Goal: Information Seeking & Learning: Understand process/instructions

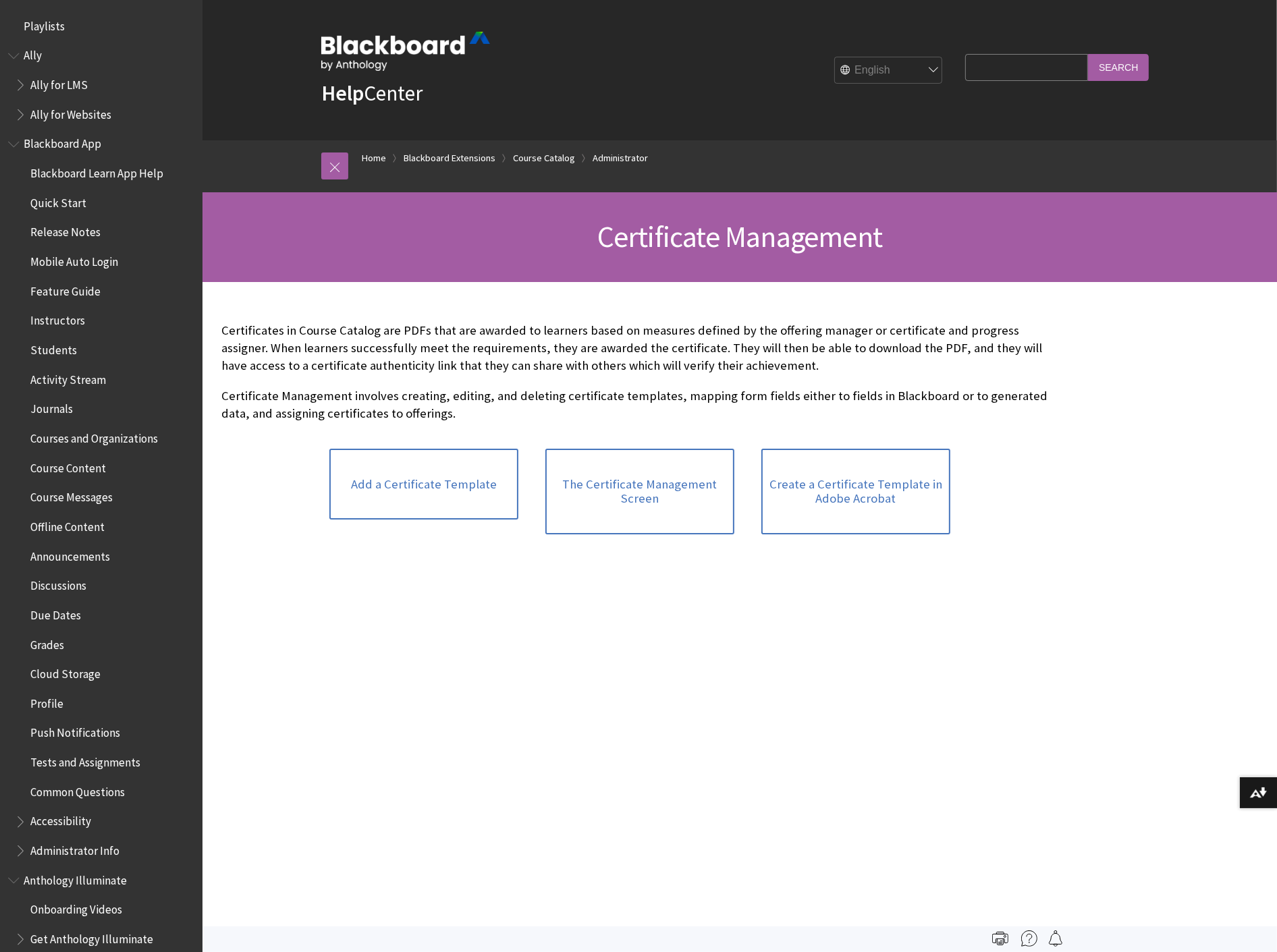
scroll to position [1355, 0]
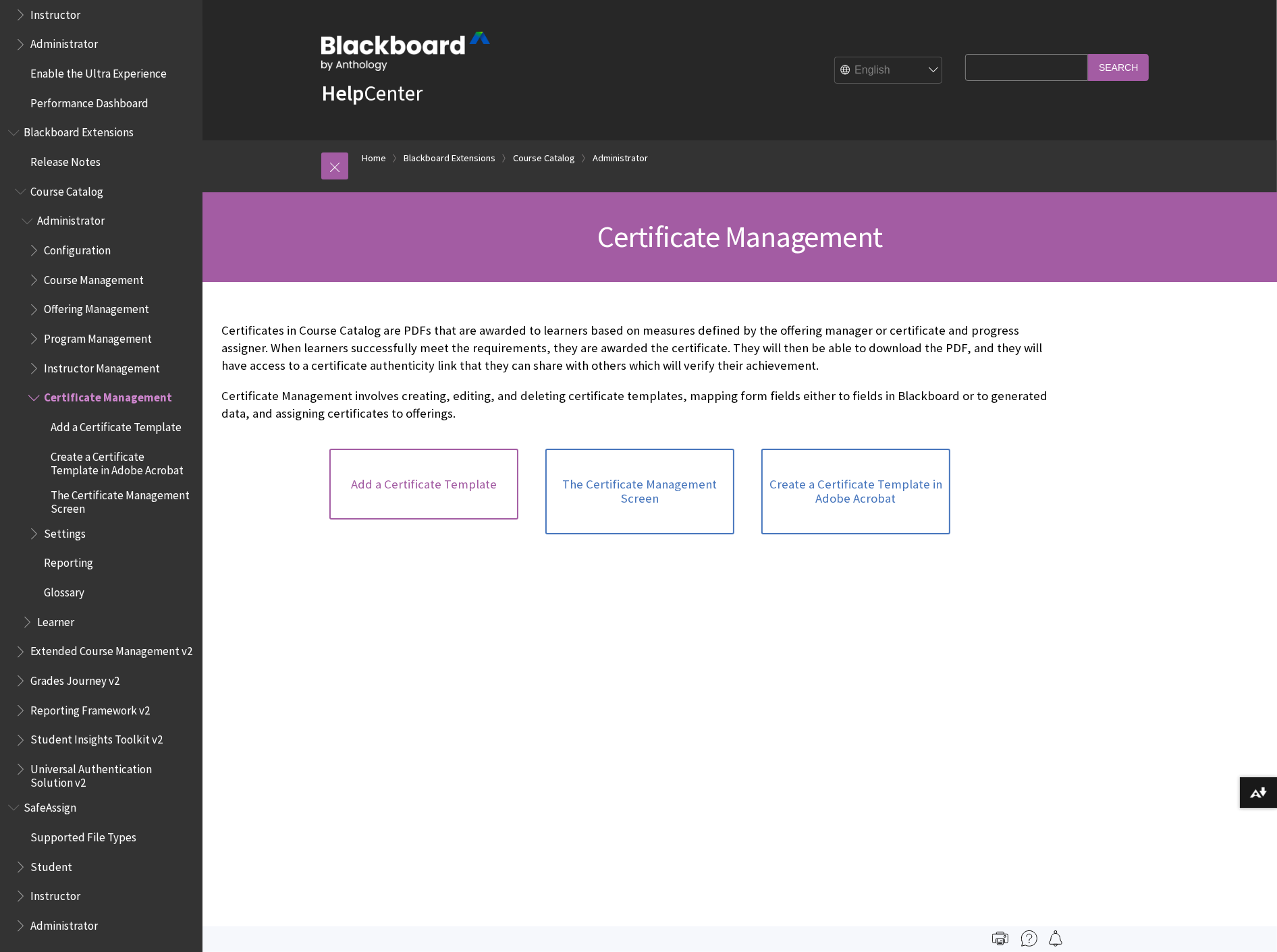
click at [461, 482] on link "Add a Certificate Template" at bounding box center [424, 485] width 189 height 72
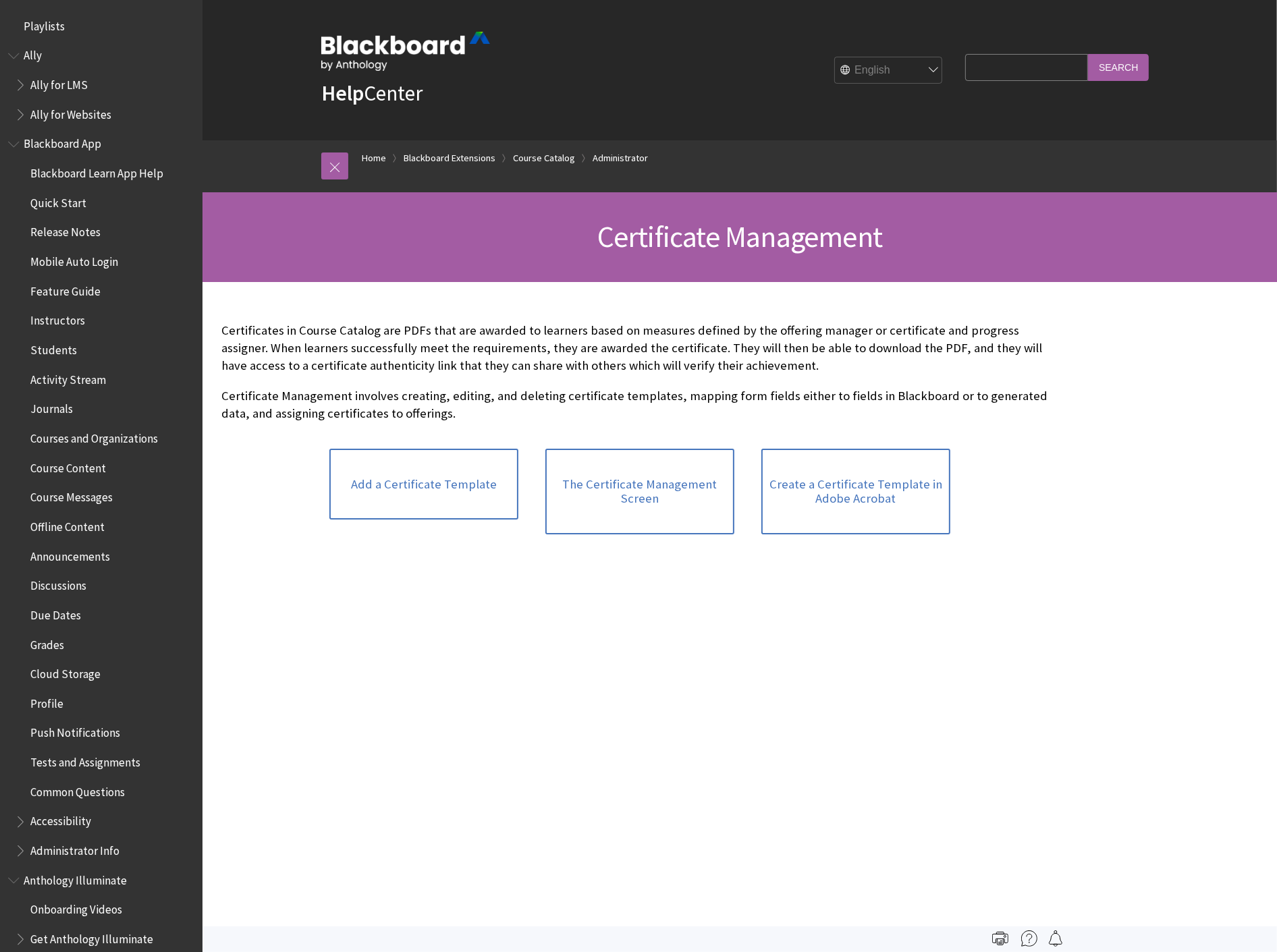
scroll to position [1355, 0]
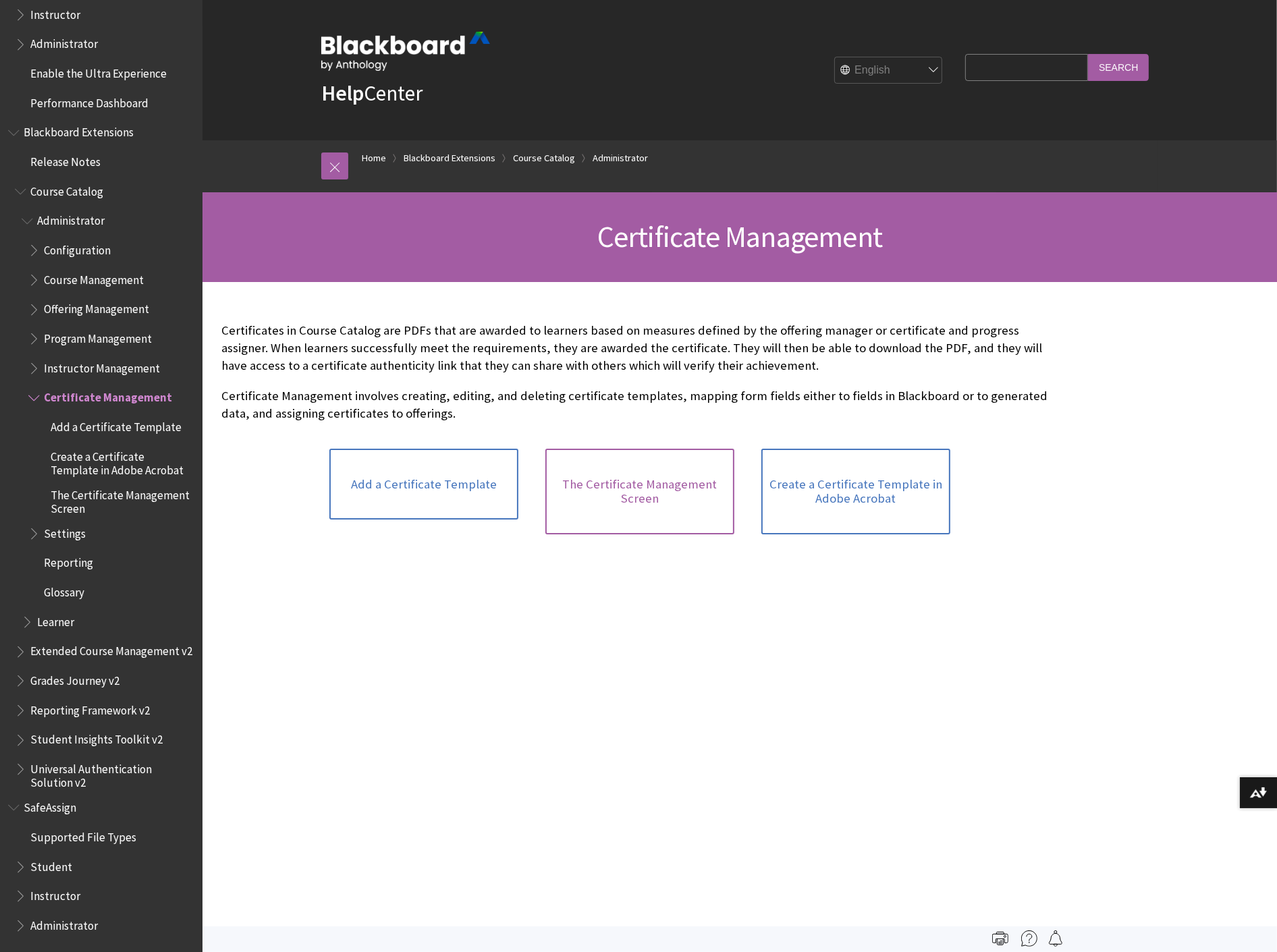
click at [669, 485] on link "The Certificate Management Screen" at bounding box center [640, 491] width 189 height 86
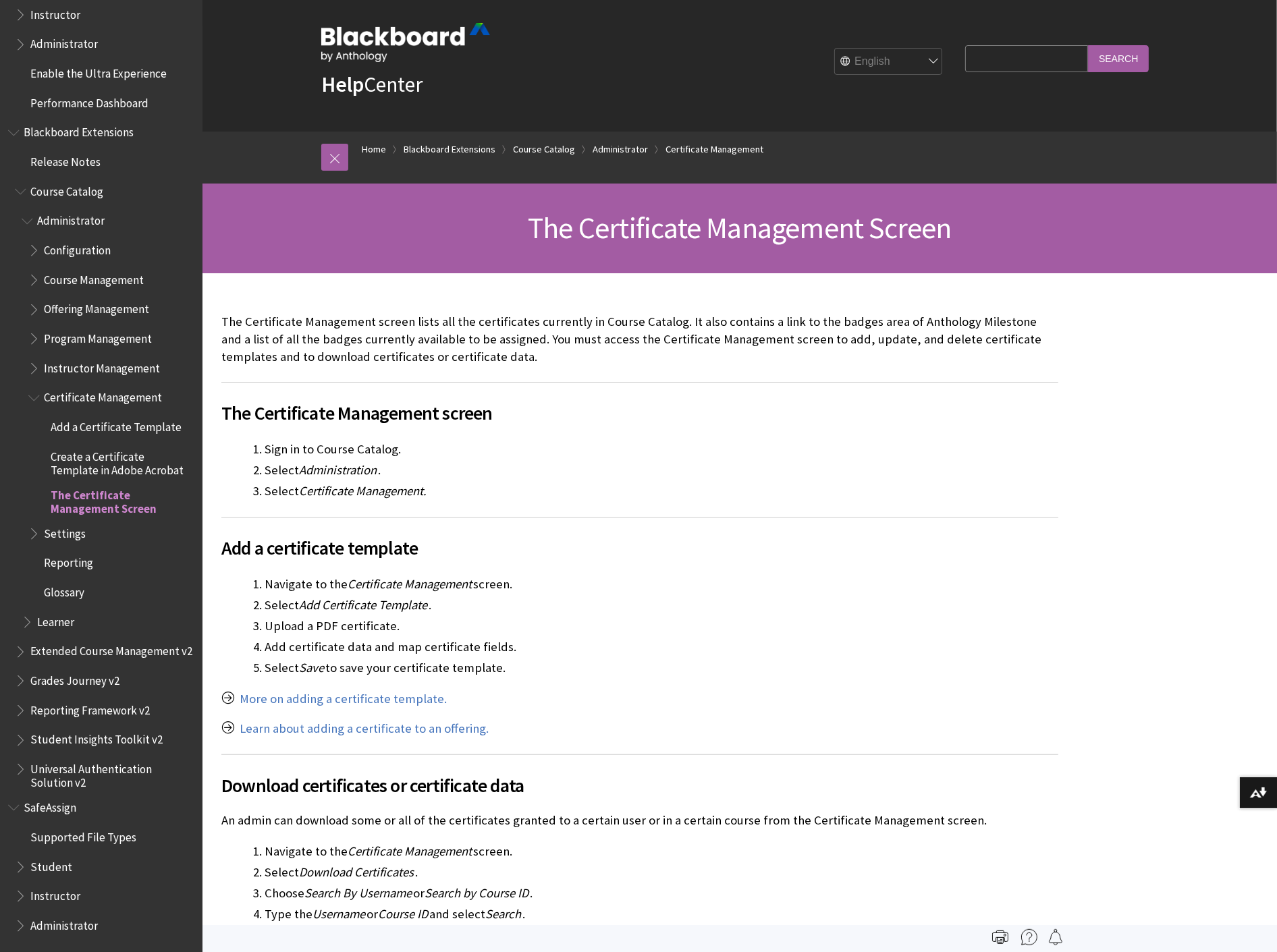
scroll to position [7, 0]
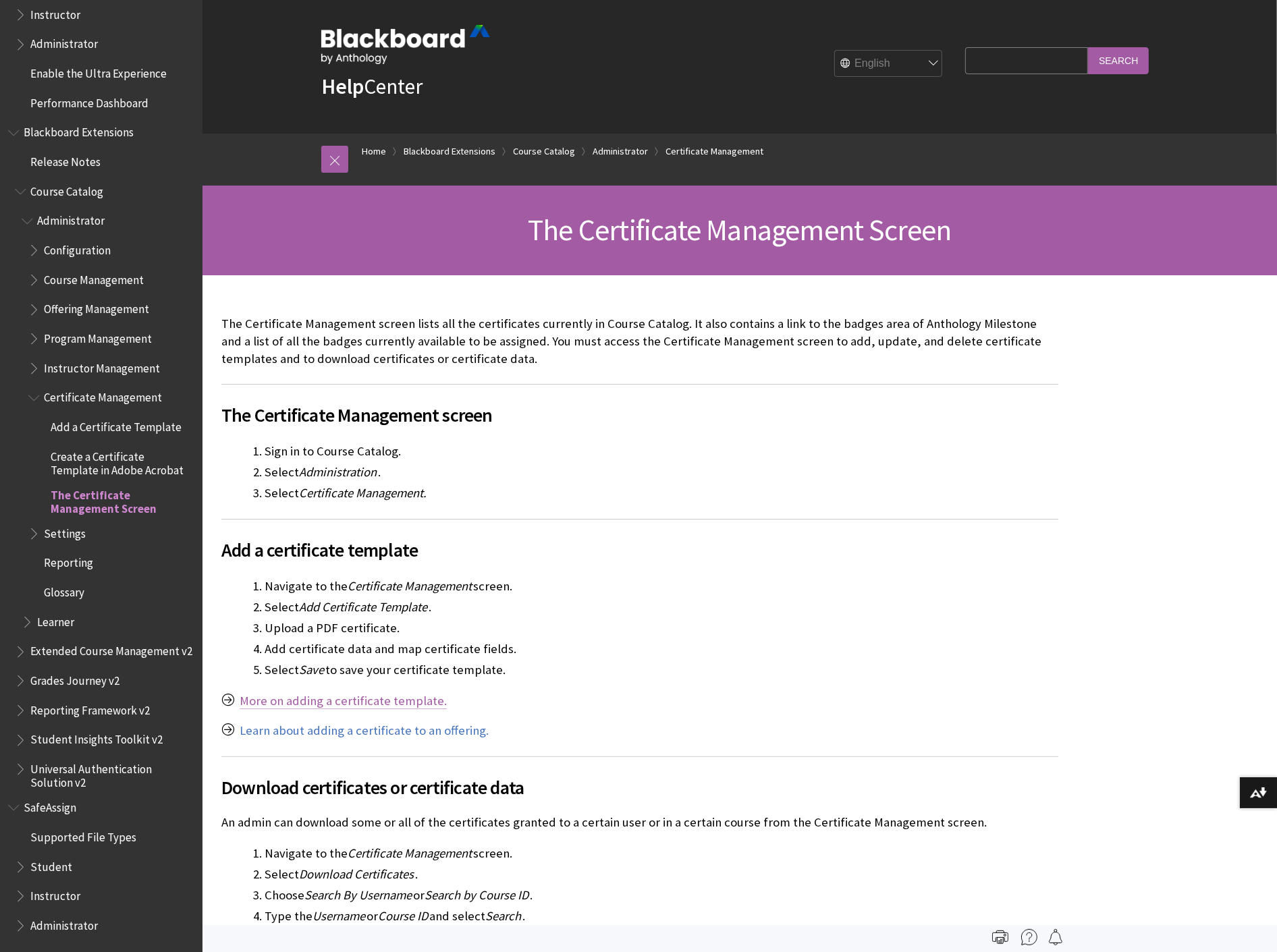
click at [404, 699] on link "More on adding a certificate template." at bounding box center [343, 702] width 207 height 16
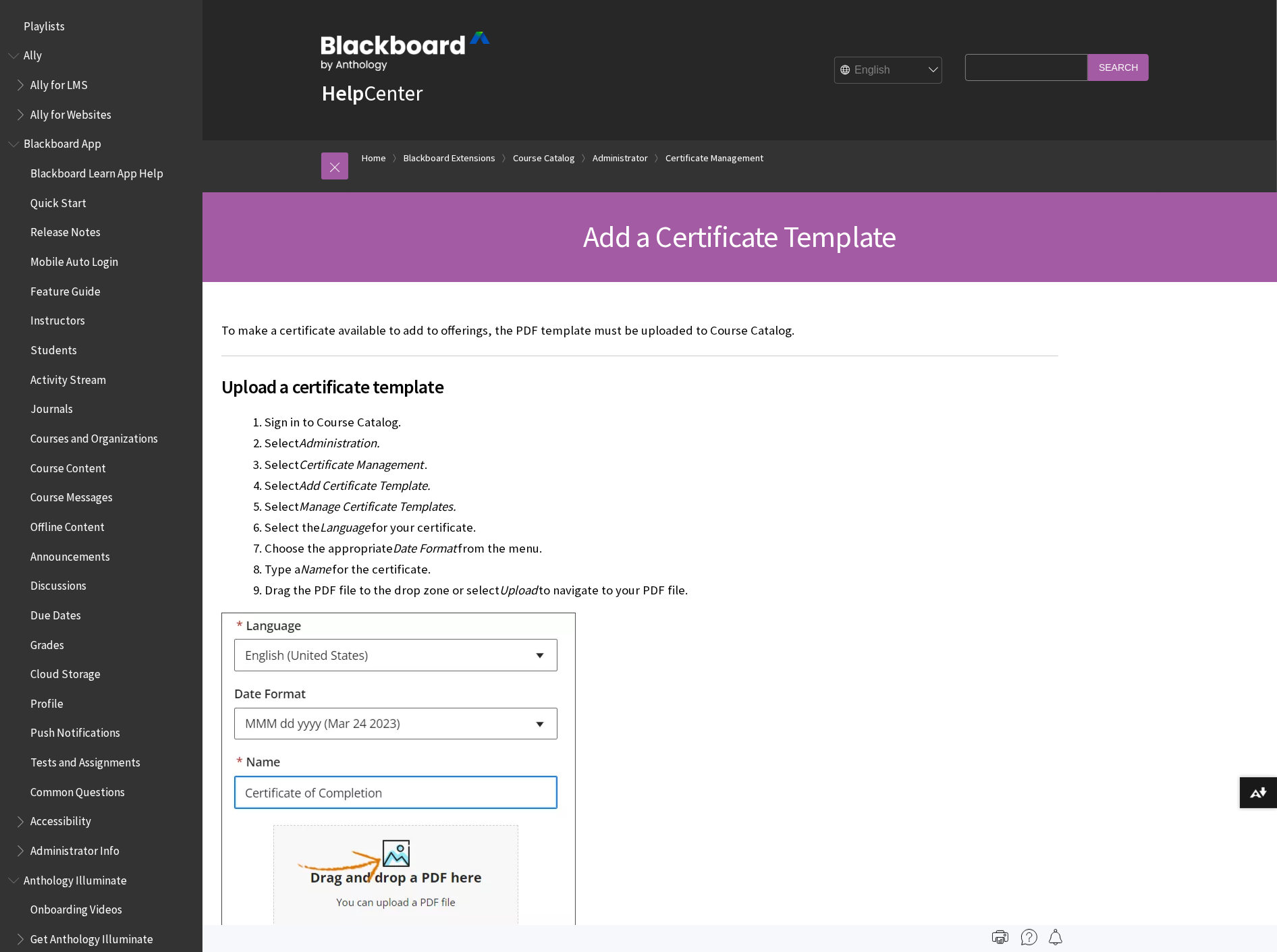
scroll to position [1365, 0]
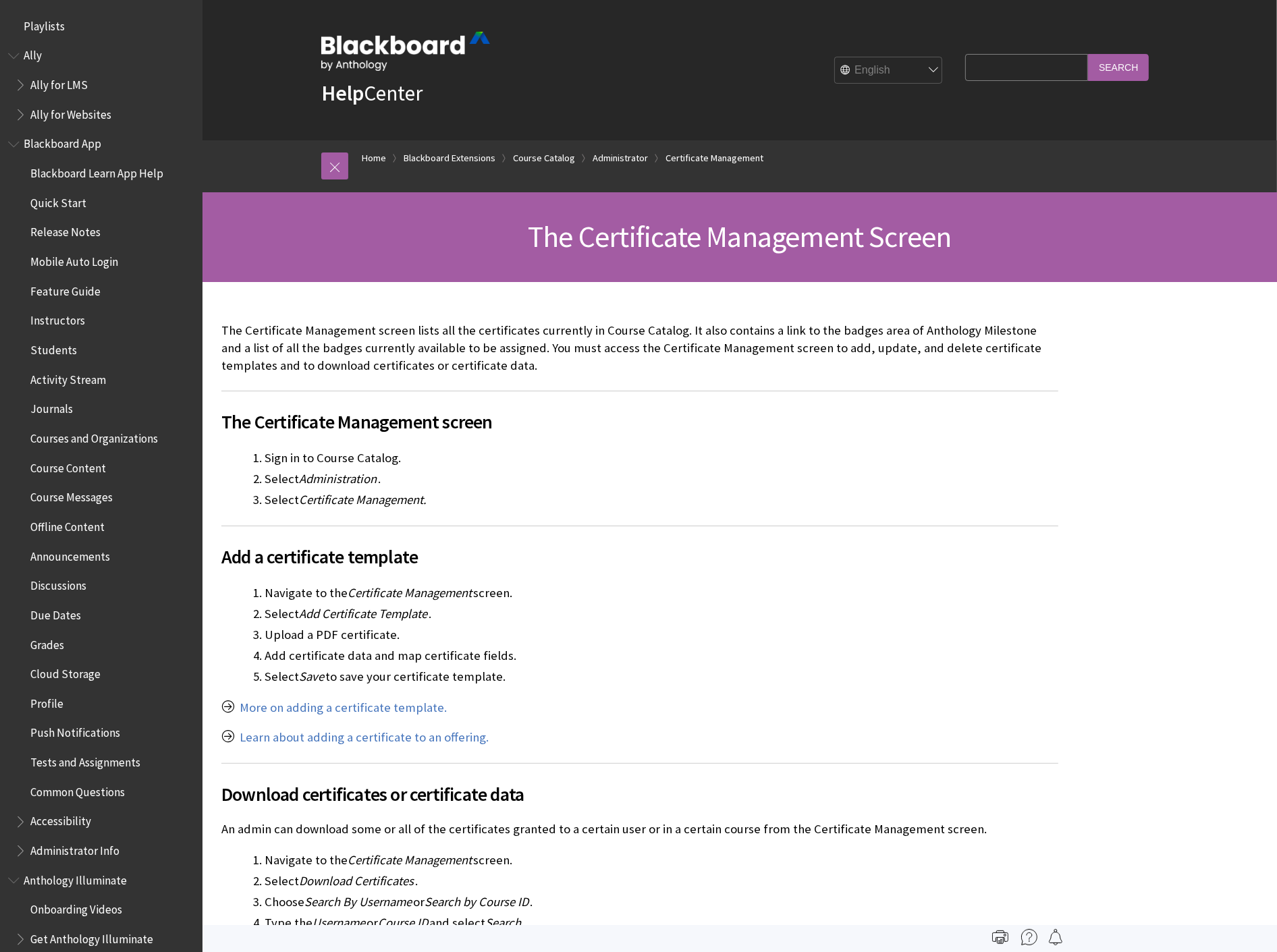
scroll to position [1355, 0]
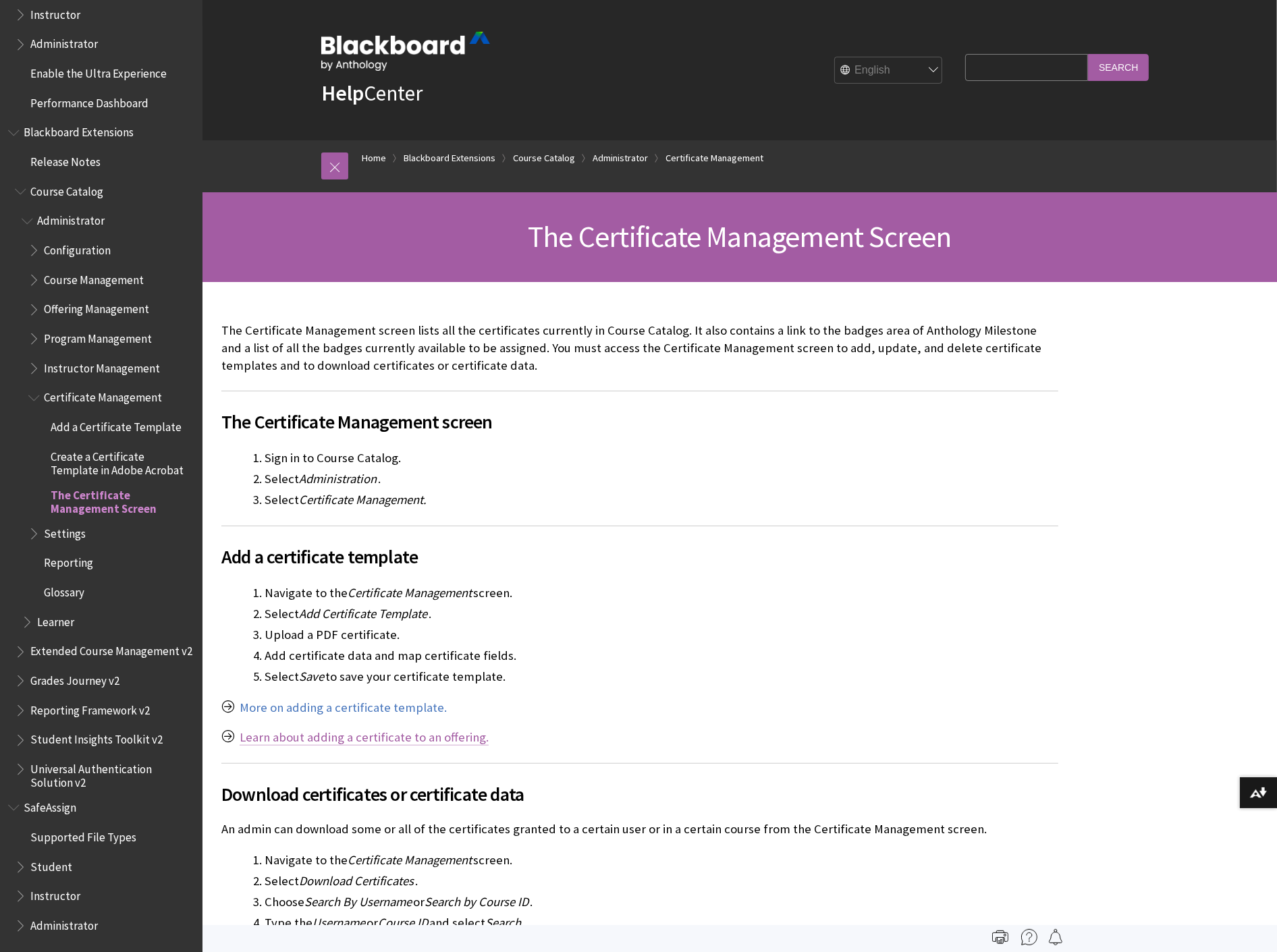
click at [454, 744] on link "Learn about adding a certificate to an offering." at bounding box center [364, 738] width 249 height 16
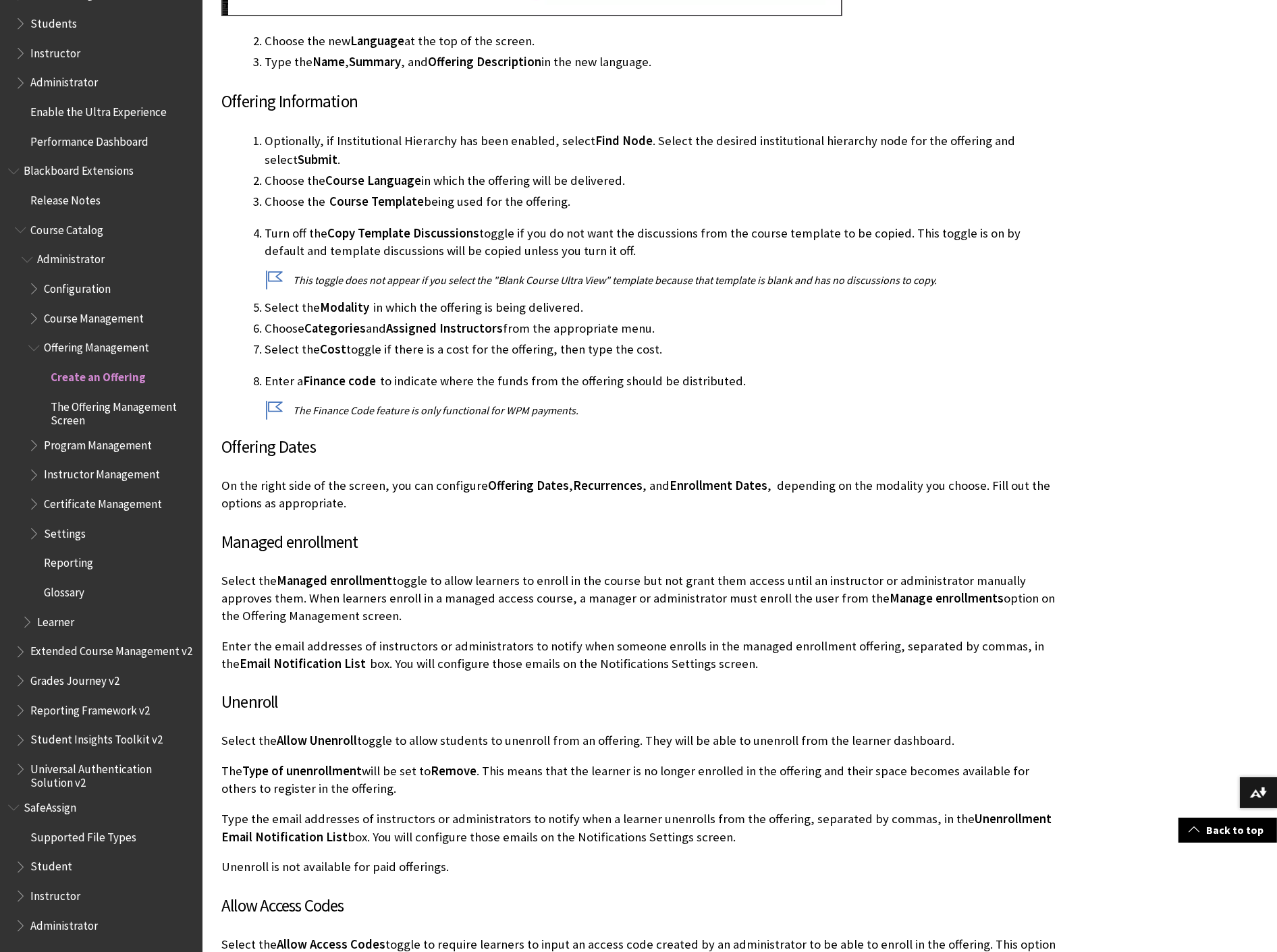
scroll to position [1681, 0]
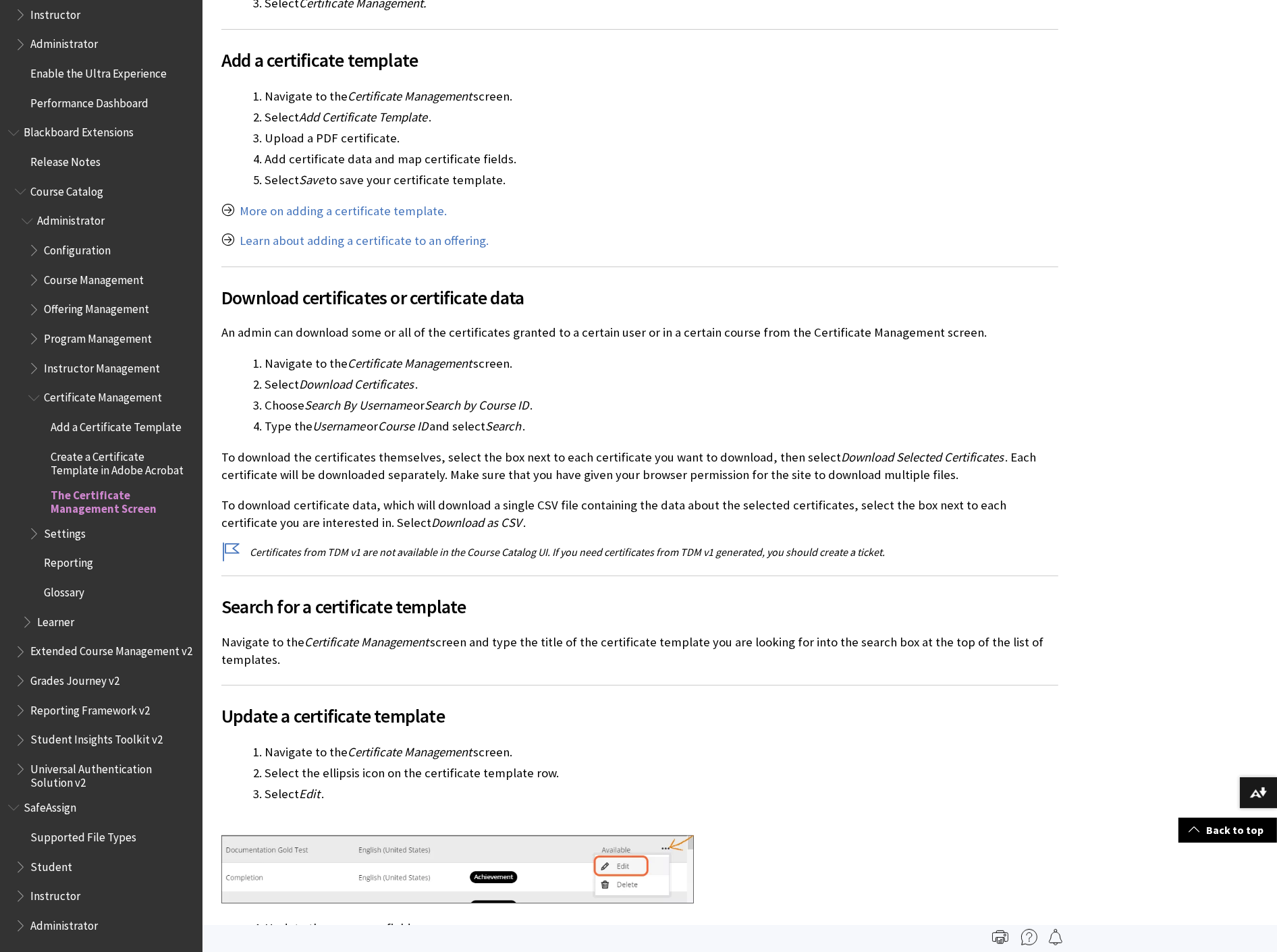
scroll to position [490, 0]
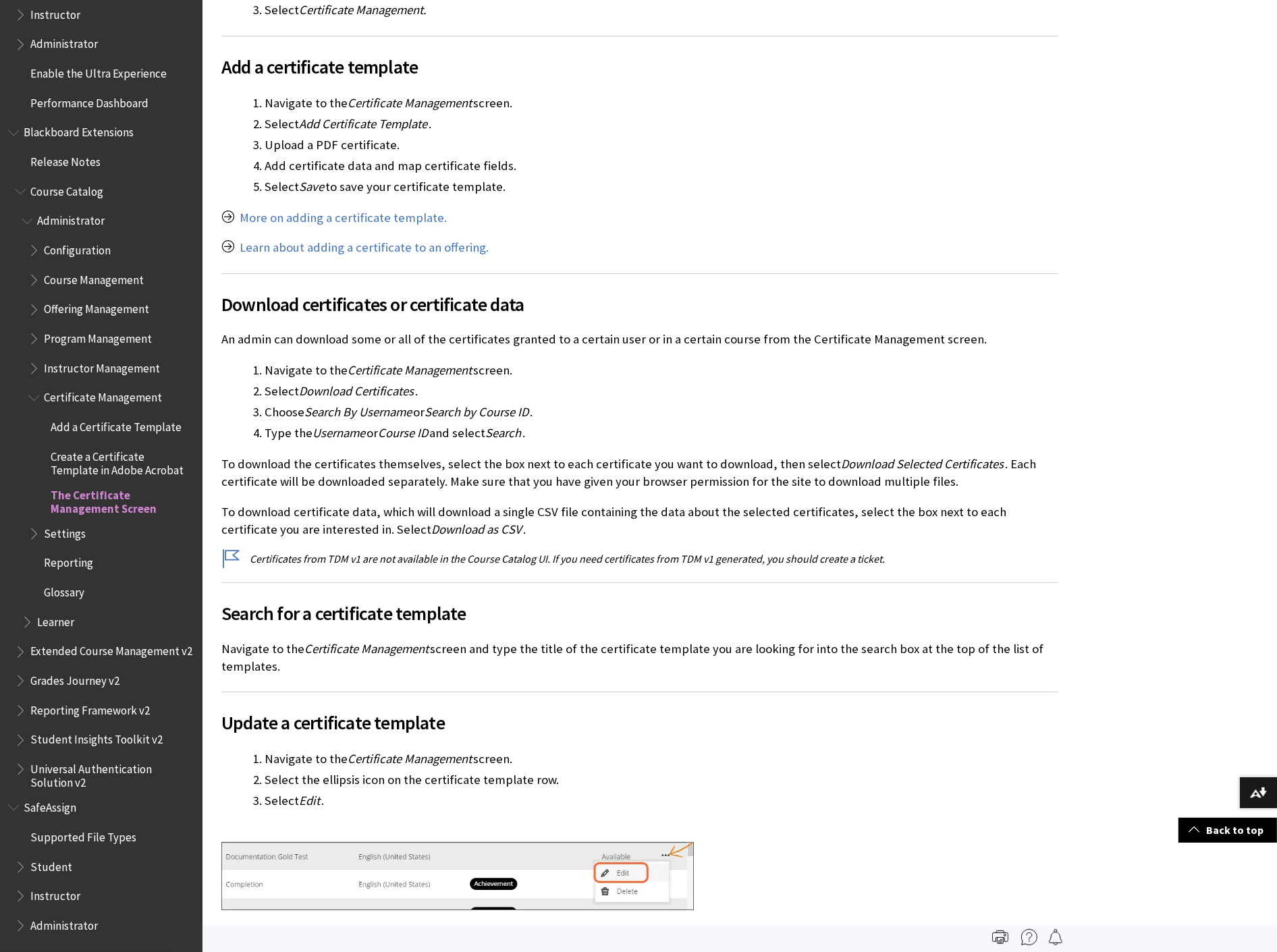
click at [120, 446] on span "Create a Certificate Template in Adobe Acrobat" at bounding box center [122, 461] width 142 height 31
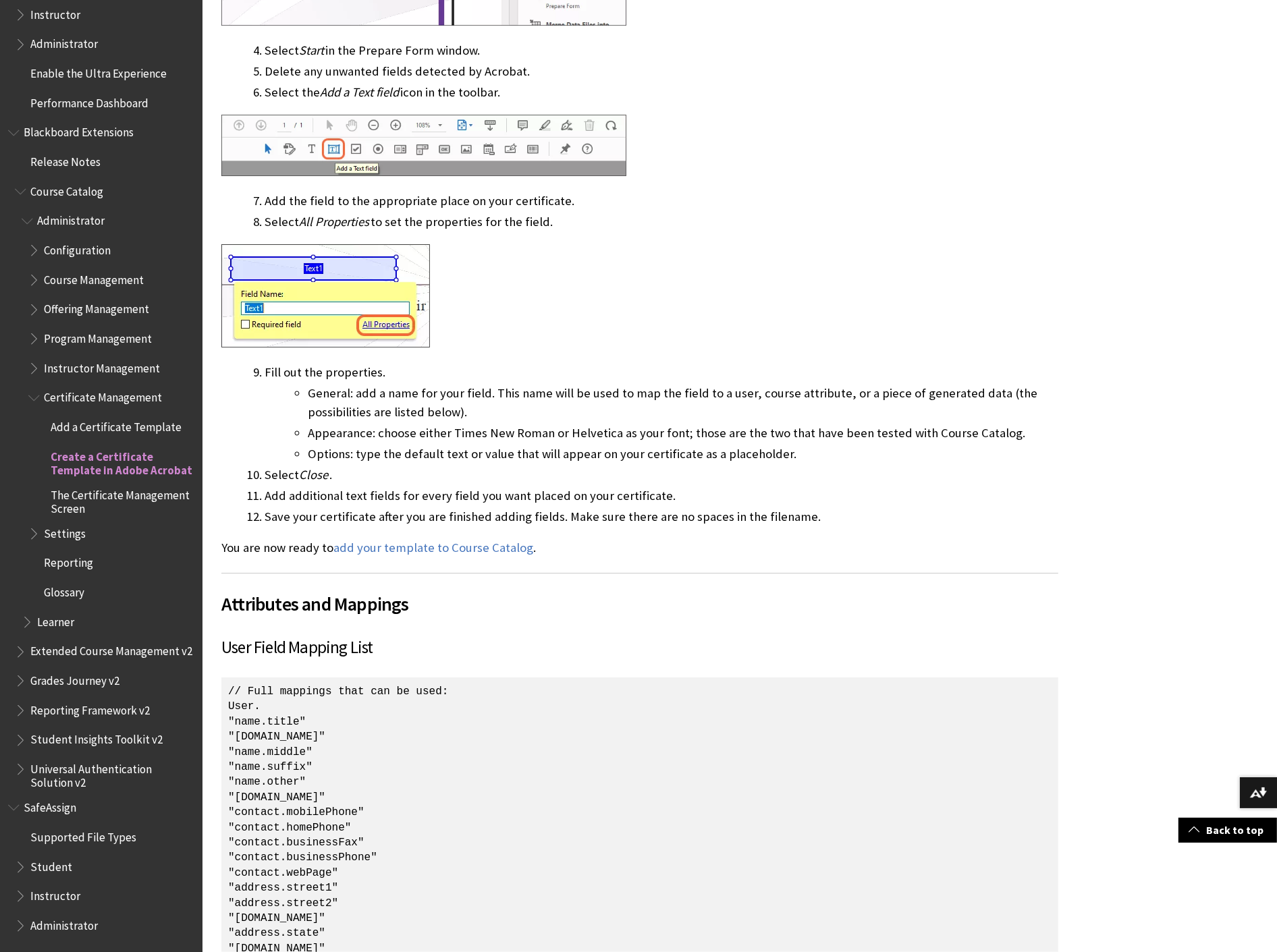
scroll to position [739, 0]
click at [476, 543] on link "add your template to Course Catalog" at bounding box center [433, 548] width 200 height 16
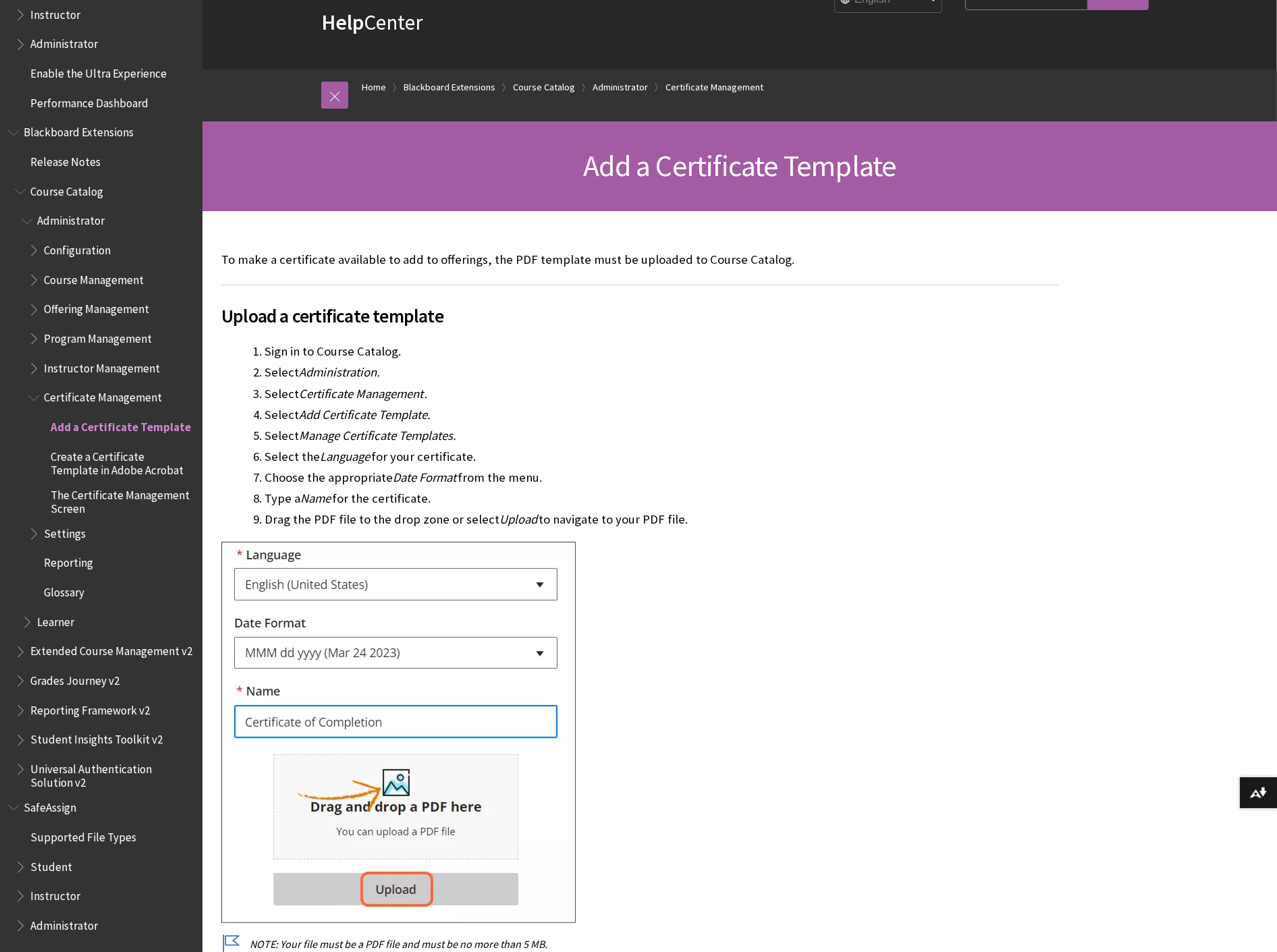
scroll to position [74, 0]
